Goal: Find contact information: Find contact information

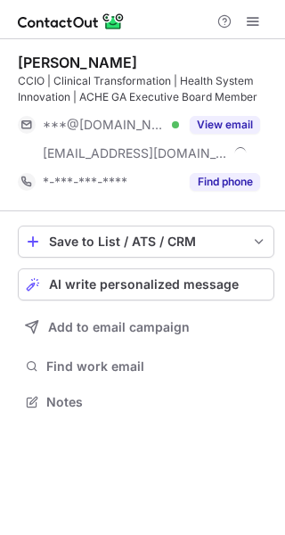
scroll to position [389, 285]
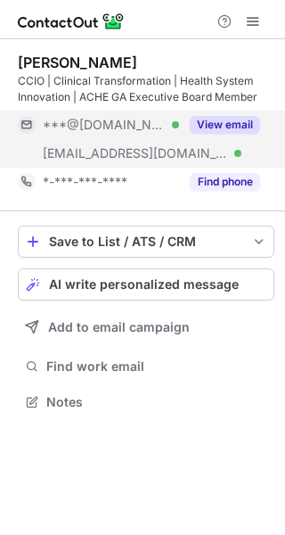
click at [241, 125] on button "View email" at bounding box center [225, 125] width 70 height 18
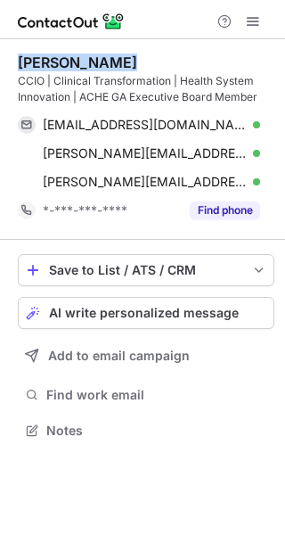
drag, startPoint x: 140, startPoint y: 67, endPoint x: 18, endPoint y: 67, distance: 122.1
click at [18, 67] on div "Nicole Denham" at bounding box center [146, 62] width 257 height 18
copy div "Nicole Denham"
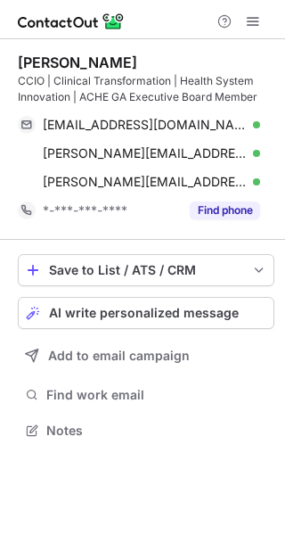
scroll to position [418, 285]
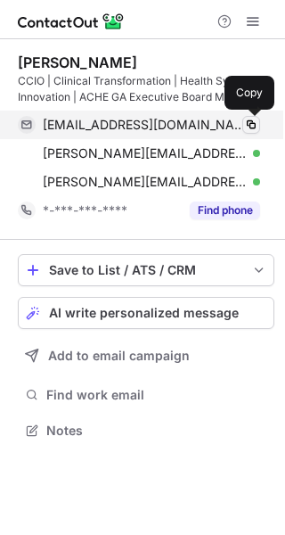
click at [251, 125] on span at bounding box center [251, 125] width 14 height 14
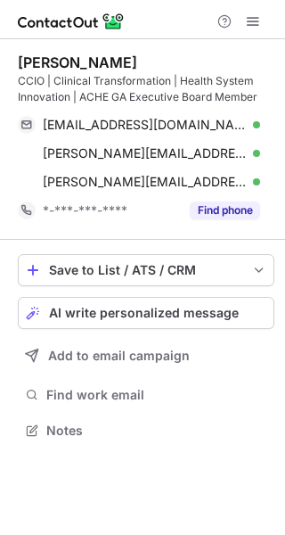
scroll to position [418, 285]
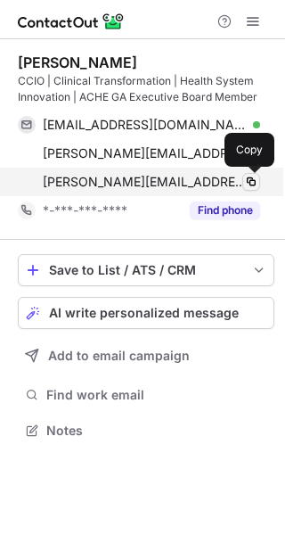
click at [249, 179] on span at bounding box center [251, 182] width 14 height 14
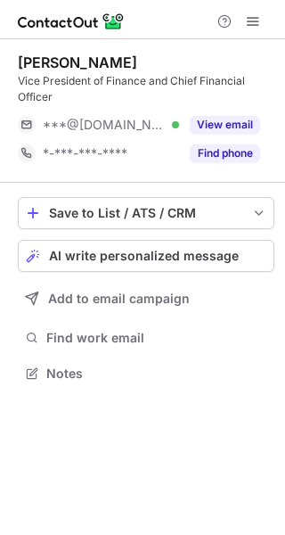
scroll to position [361, 285]
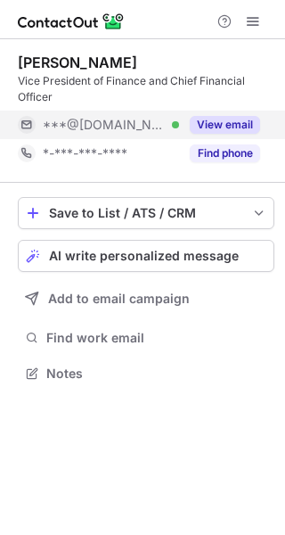
click at [231, 127] on button "View email" at bounding box center [225, 125] width 70 height 18
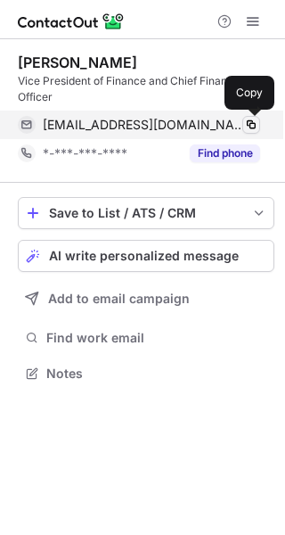
click at [252, 124] on span at bounding box center [251, 125] width 14 height 14
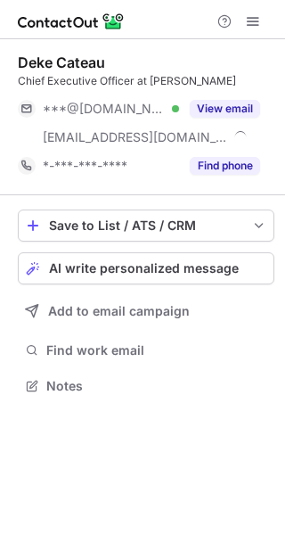
scroll to position [373, 285]
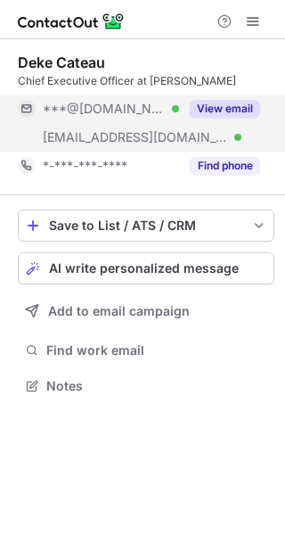
click at [240, 102] on button "View email" at bounding box center [225, 109] width 70 height 18
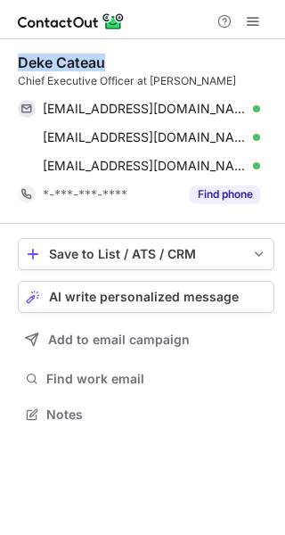
drag, startPoint x: 99, startPoint y: 59, endPoint x: 14, endPoint y: 59, distance: 84.7
click at [14, 59] on div "Deke Cateau Chief Executive Officer at A.G. Rhodes mckags44@gmail.com Verified …" at bounding box center [142, 240] width 285 height 402
copy div "Deke Cateau"
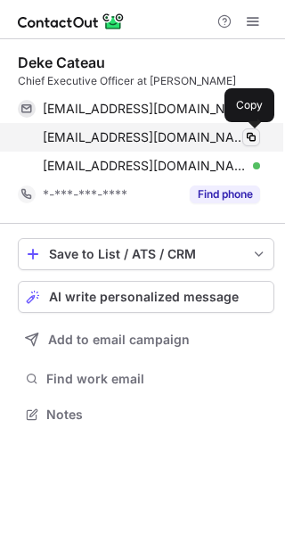
click at [250, 134] on span at bounding box center [251, 137] width 14 height 14
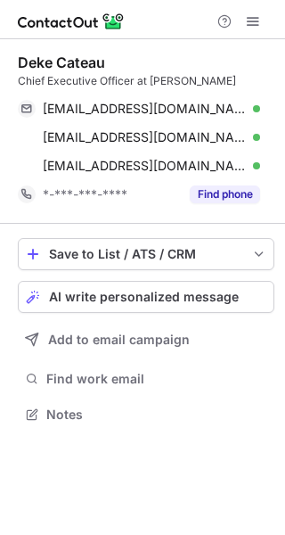
scroll to position [402, 285]
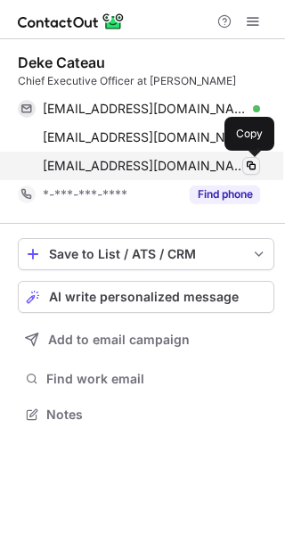
click at [252, 168] on span at bounding box center [251, 166] width 14 height 14
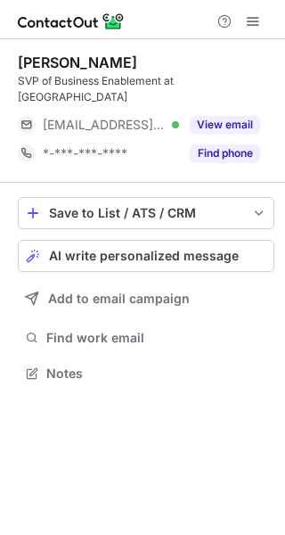
scroll to position [345, 285]
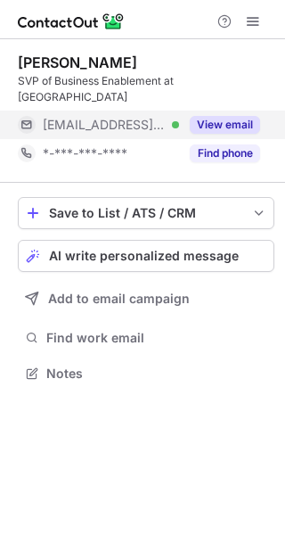
click at [235, 116] on button "View email" at bounding box center [225, 125] width 70 height 18
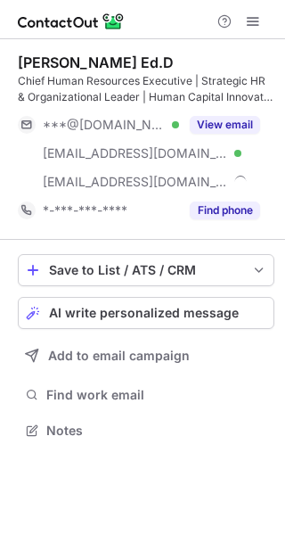
scroll to position [418, 285]
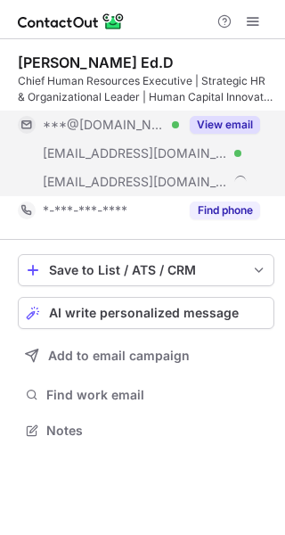
click at [231, 120] on button "View email" at bounding box center [225, 125] width 70 height 18
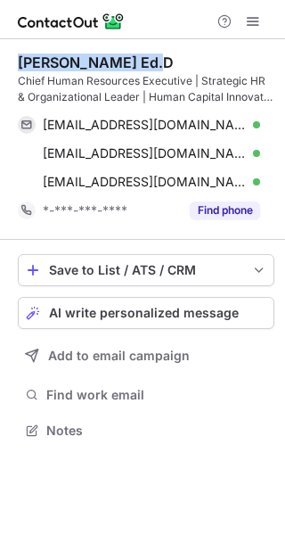
drag, startPoint x: 134, startPoint y: 65, endPoint x: 12, endPoint y: 66, distance: 121.2
click at [12, 66] on div "Daniel Gandarilla Ed.D Chief Human Resources Executive | Strategic HR & Organiz…" at bounding box center [142, 248] width 285 height 418
copy div "Daniel Gandarilla"
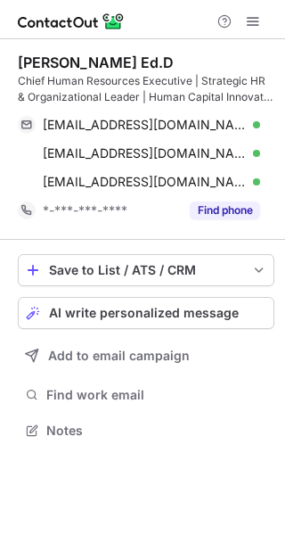
scroll to position [418, 285]
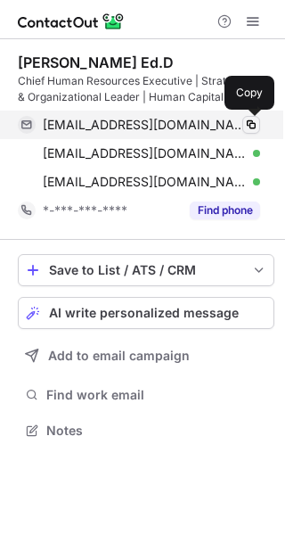
click at [255, 123] on span at bounding box center [251, 125] width 14 height 14
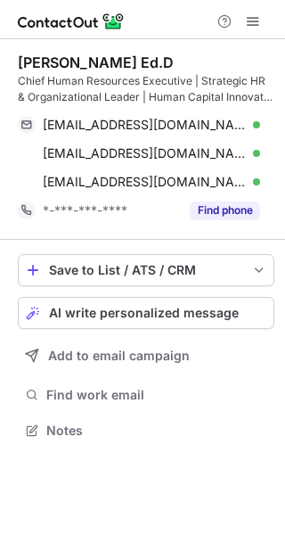
scroll to position [418, 285]
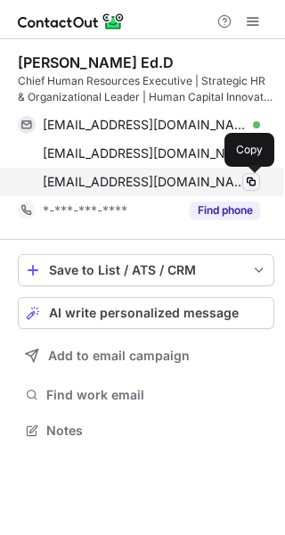
click at [250, 184] on span at bounding box center [251, 182] width 14 height 14
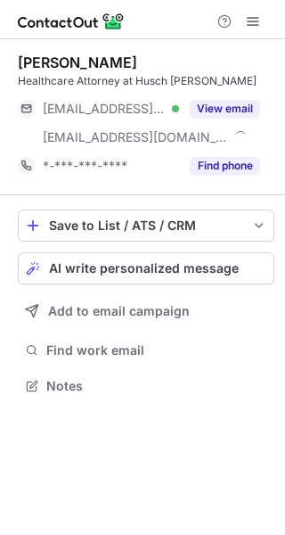
scroll to position [373, 285]
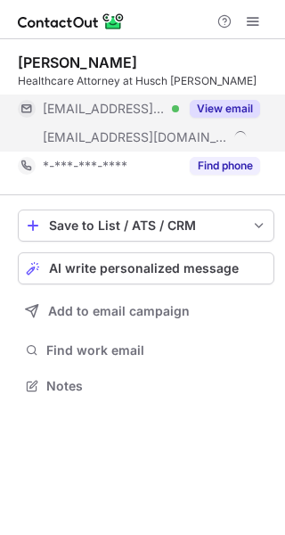
click at [242, 111] on button "View email" at bounding box center [225, 109] width 70 height 18
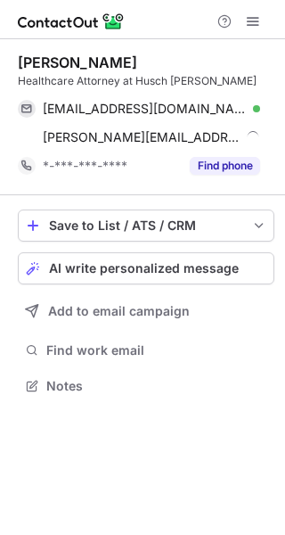
drag, startPoint x: 134, startPoint y: 59, endPoint x: 12, endPoint y: 65, distance: 121.4
click at [12, 65] on div "Thomas Shorter Healthcare Attorney at Husch Blackwell t.shorter@charter.net Ver…" at bounding box center [142, 225] width 285 height 373
copy div "[PERSON_NAME]"
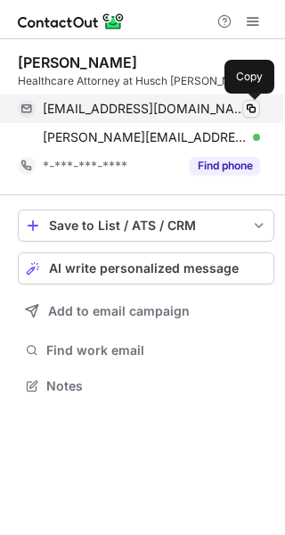
click at [249, 106] on span at bounding box center [251, 109] width 14 height 14
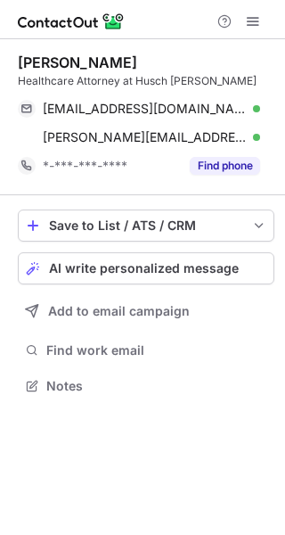
scroll to position [373, 285]
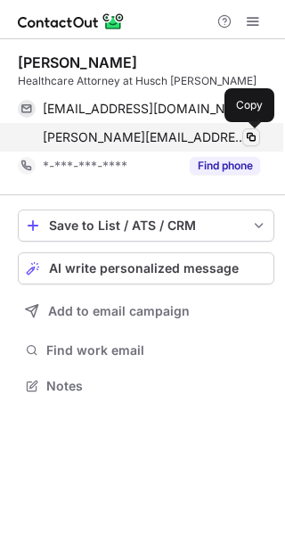
click at [252, 137] on span at bounding box center [251, 137] width 14 height 14
